Goal: Book appointment/travel/reservation

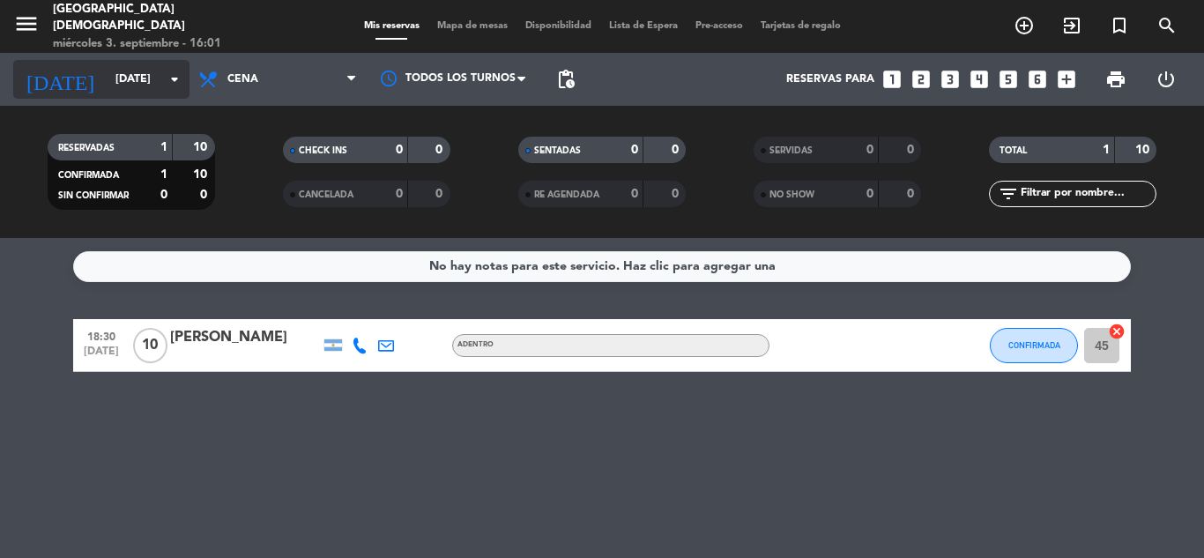
click at [135, 86] on input "[DATE]" at bounding box center [181, 79] width 149 height 30
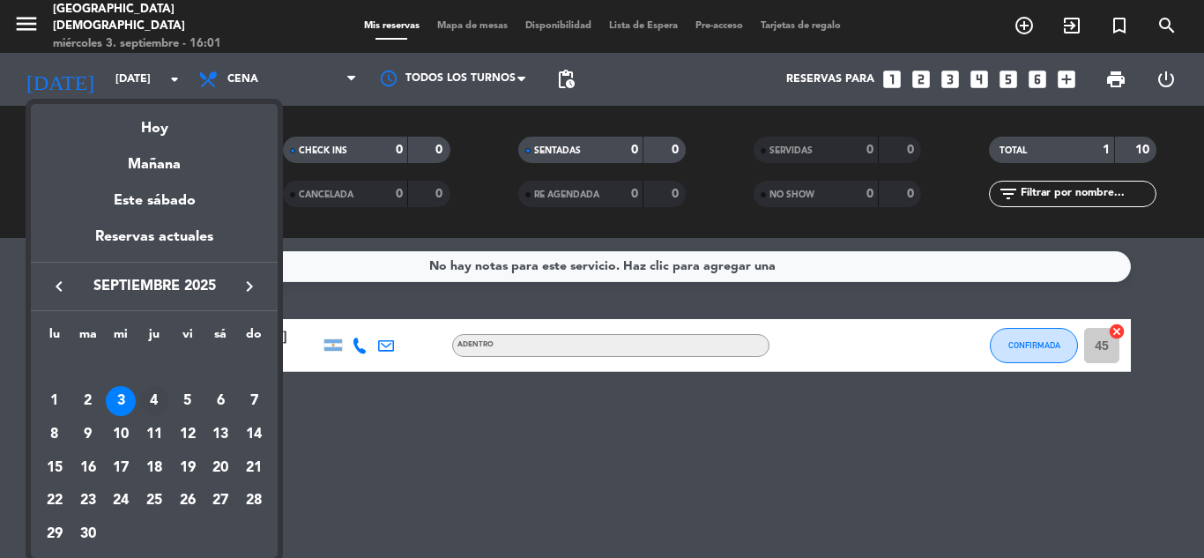
click at [151, 402] on div "4" at bounding box center [154, 401] width 30 height 30
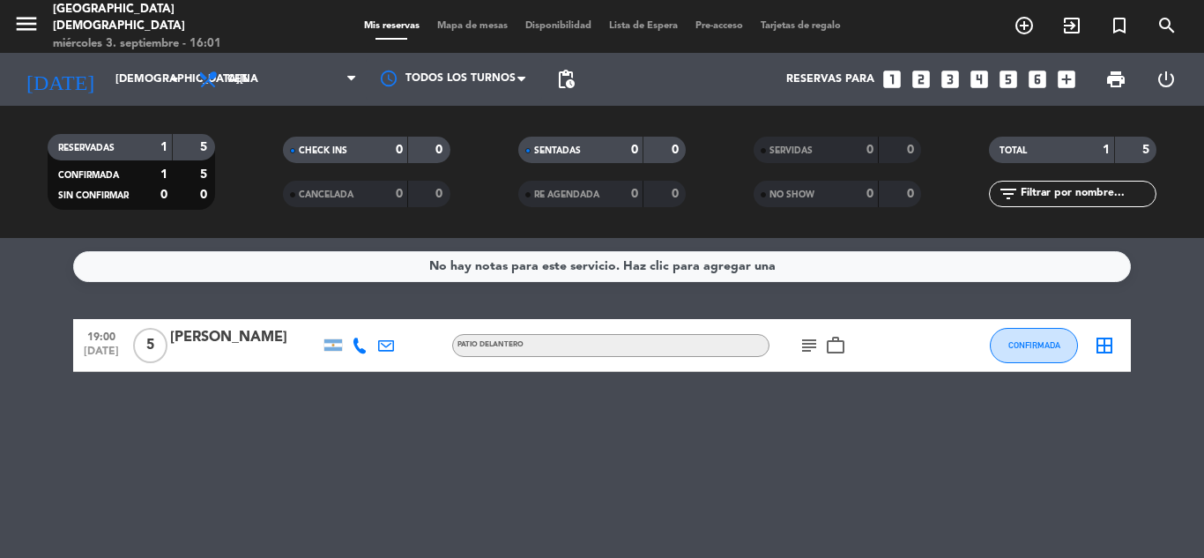
click at [817, 344] on icon "subject" at bounding box center [809, 345] width 21 height 21
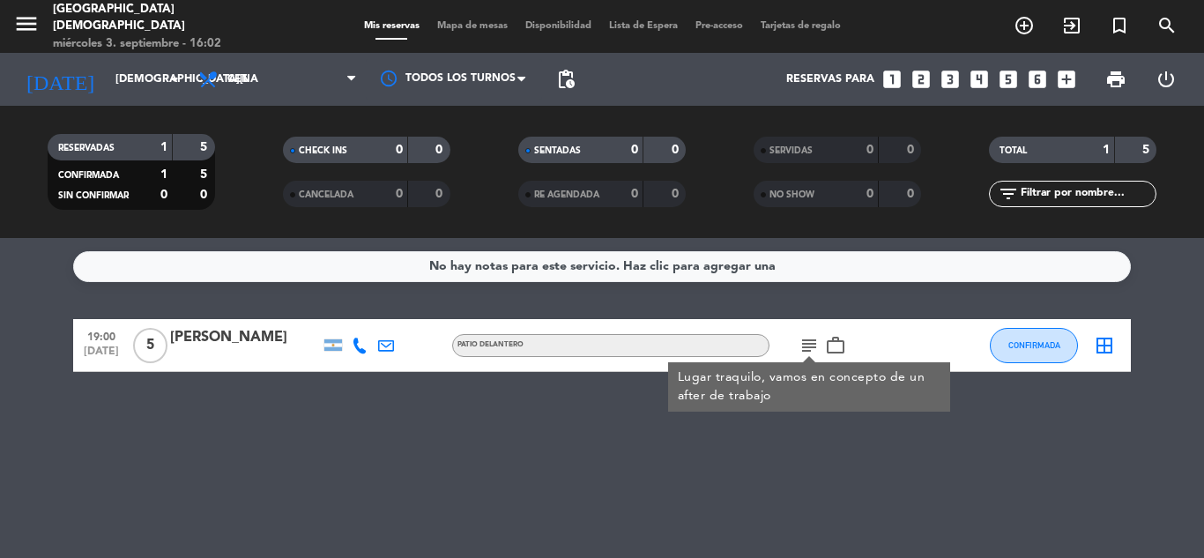
click at [817, 344] on icon "subject" at bounding box center [809, 345] width 21 height 21
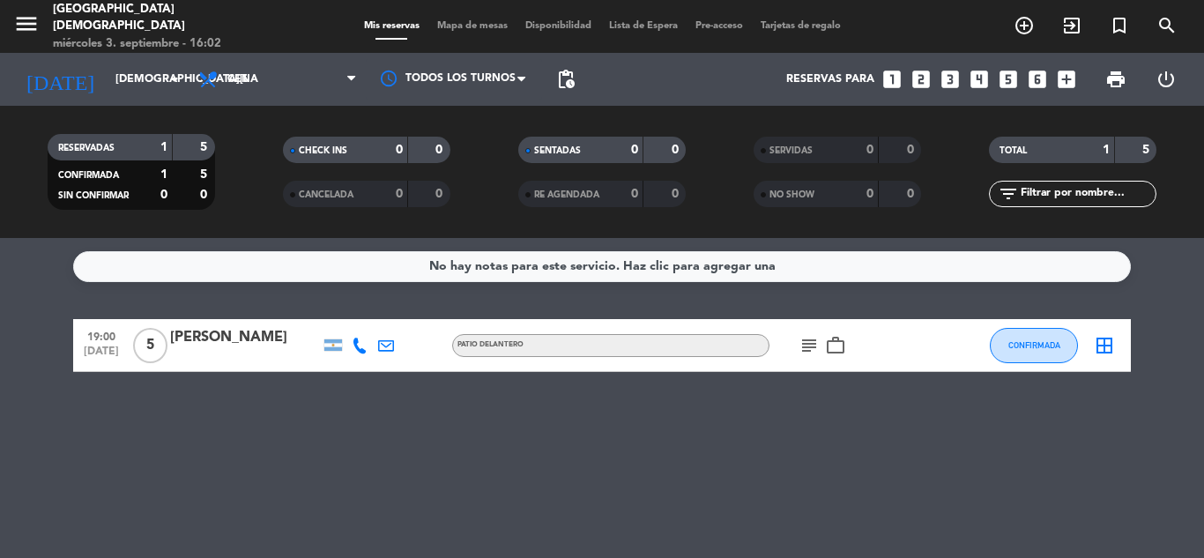
click at [824, 343] on span "work_outline" at bounding box center [836, 345] width 26 height 21
click at [829, 343] on icon "work_outline" at bounding box center [835, 345] width 21 height 21
click at [107, 83] on input "[DEMOGRAPHIC_DATA][DATE]" at bounding box center [181, 79] width 149 height 30
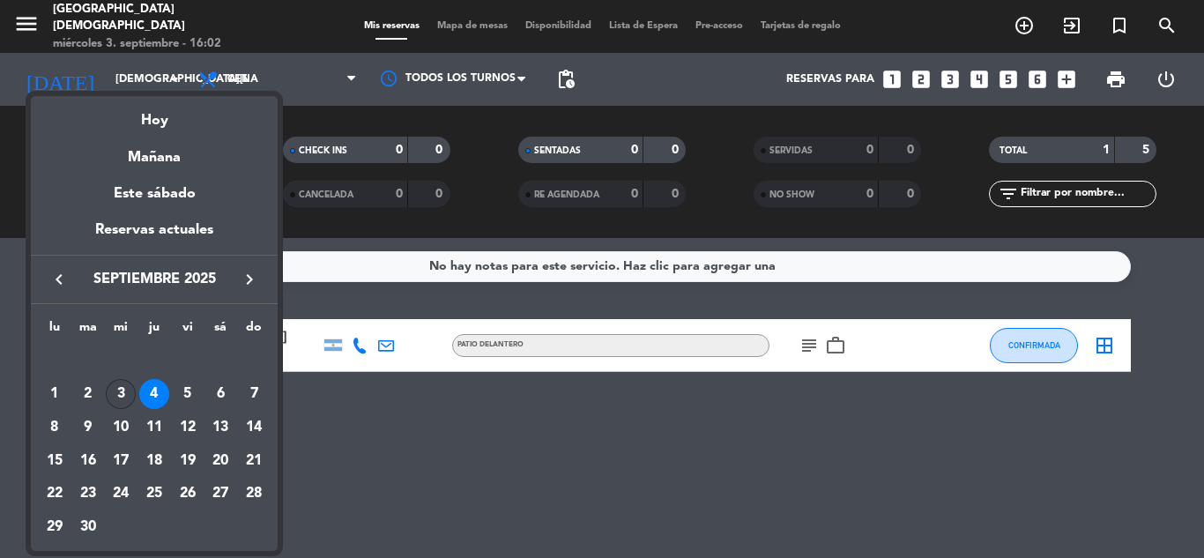
click at [116, 393] on div "3" at bounding box center [121, 394] width 30 height 30
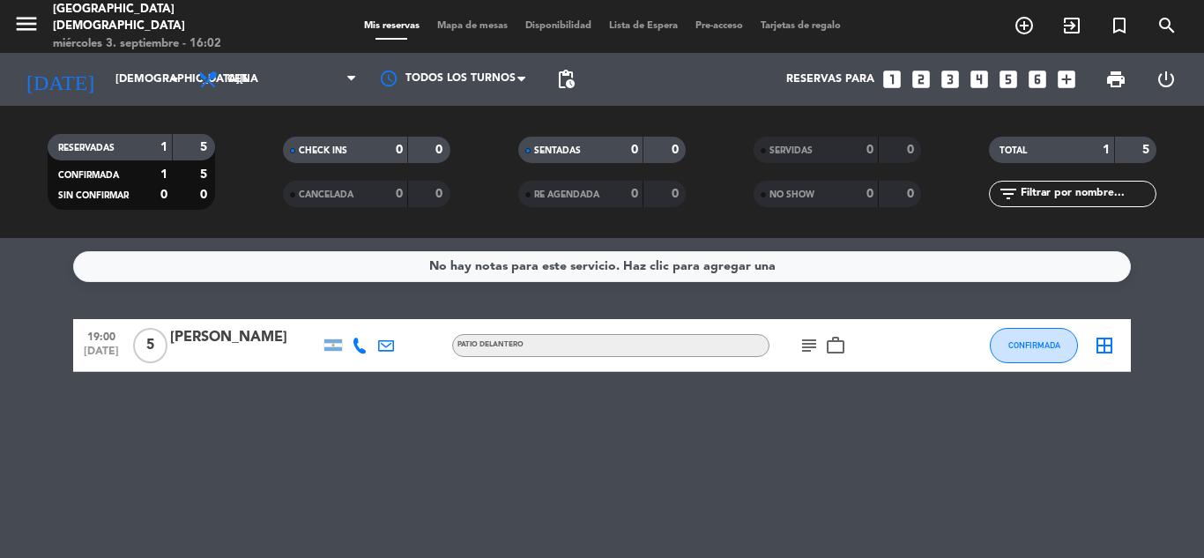
type input "[DATE]"
